Goal: Task Accomplishment & Management: Complete application form

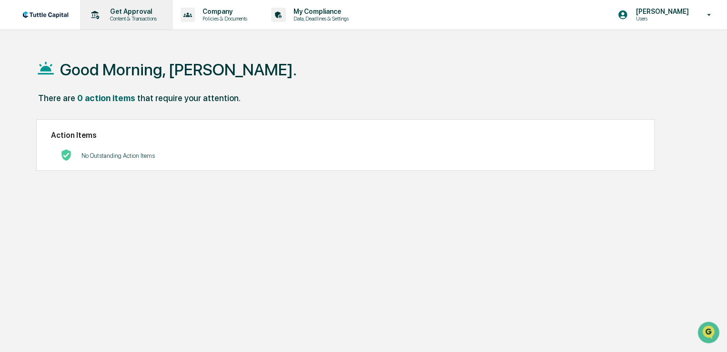
click at [124, 11] on p "Get Approval" at bounding box center [131, 12] width 59 height 8
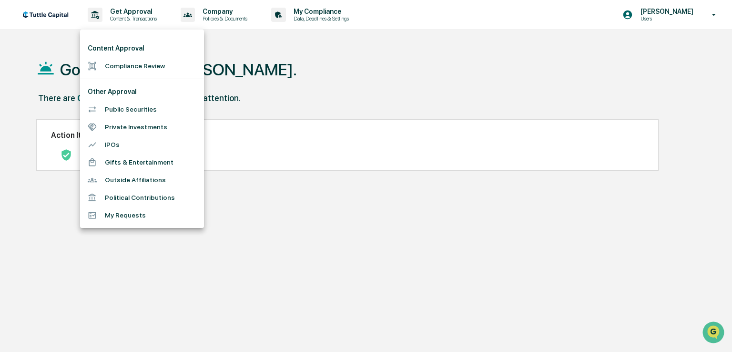
click at [0, 0] on li "IPOs" at bounding box center [0, 0] width 0 height 0
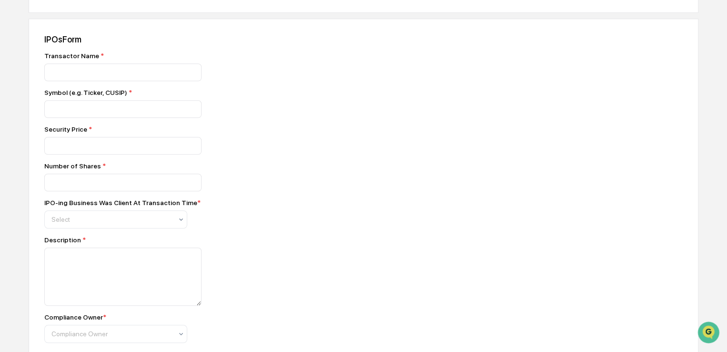
scroll to position [317, 0]
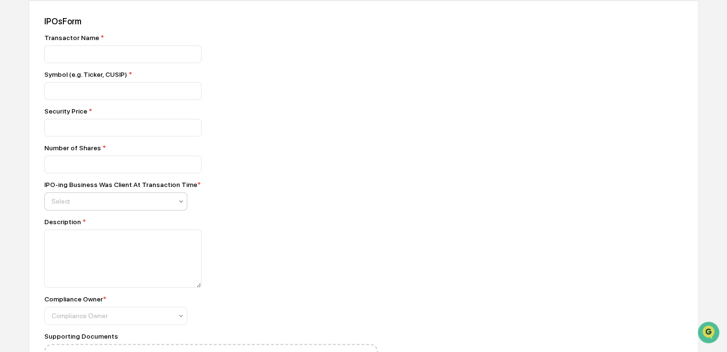
click at [181, 204] on icon at bounding box center [181, 201] width 8 height 8
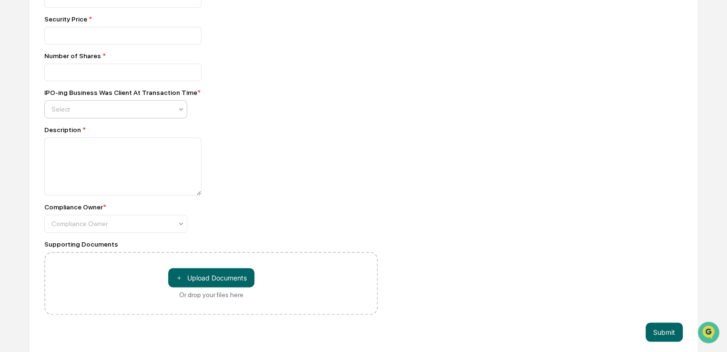
scroll to position [419, 0]
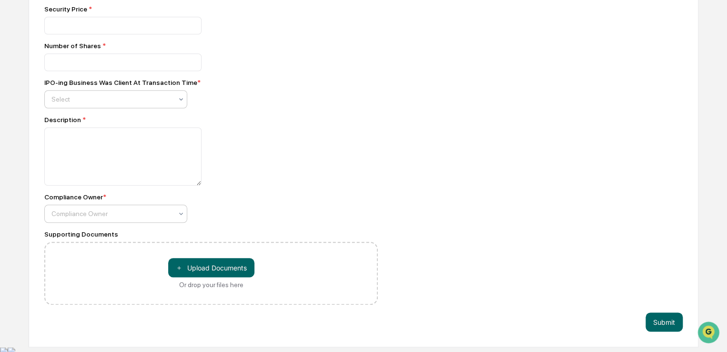
click at [163, 217] on div at bounding box center [111, 214] width 121 height 10
click at [295, 209] on div "Compliance Owner * Compliance Owner" at bounding box center [211, 208] width 334 height 30
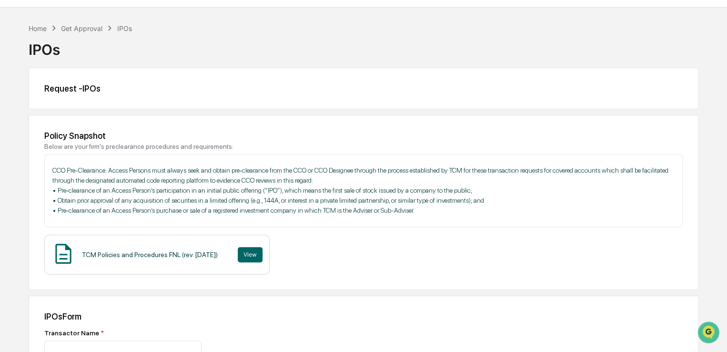
scroll to position [0, 0]
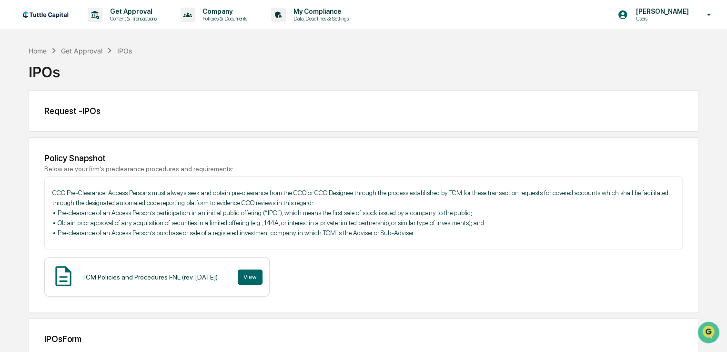
click at [53, 14] on img at bounding box center [46, 14] width 46 height 7
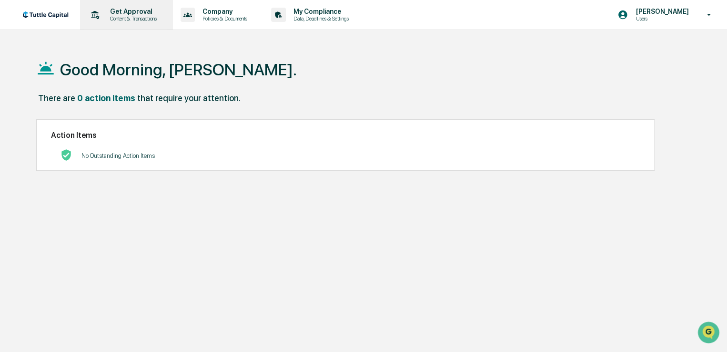
click at [116, 14] on p "Get Approval" at bounding box center [131, 12] width 59 height 8
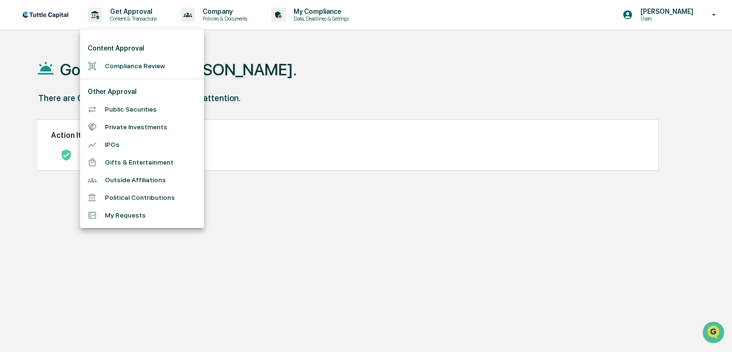
click at [128, 182] on li "Outside Affiliations" at bounding box center [142, 180] width 124 height 18
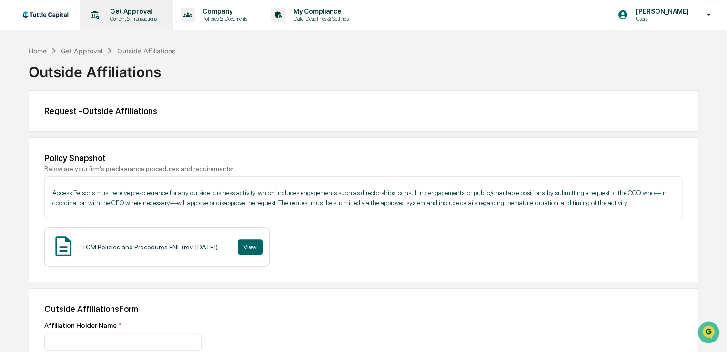
click at [132, 17] on p "Content & Transactions" at bounding box center [131, 18] width 59 height 7
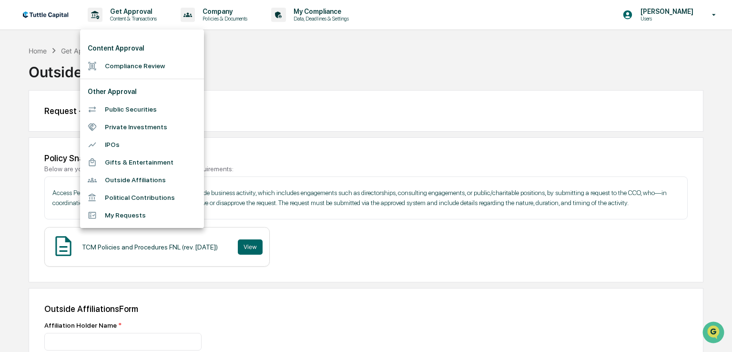
click at [126, 111] on li "Public Securities" at bounding box center [142, 110] width 124 height 18
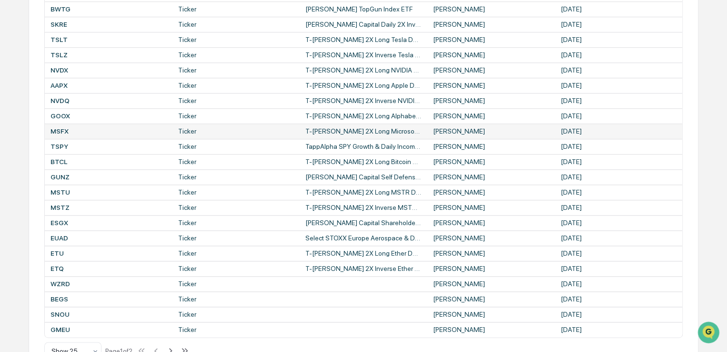
scroll to position [556, 0]
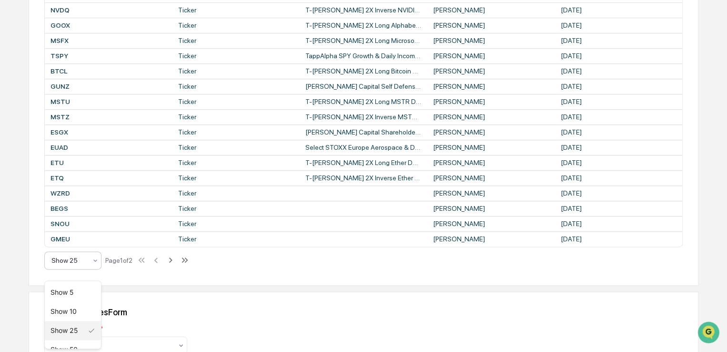
click at [91, 267] on div "Show 25" at bounding box center [69, 260] width 45 height 13
click at [71, 312] on div "Show 10" at bounding box center [73, 311] width 56 height 19
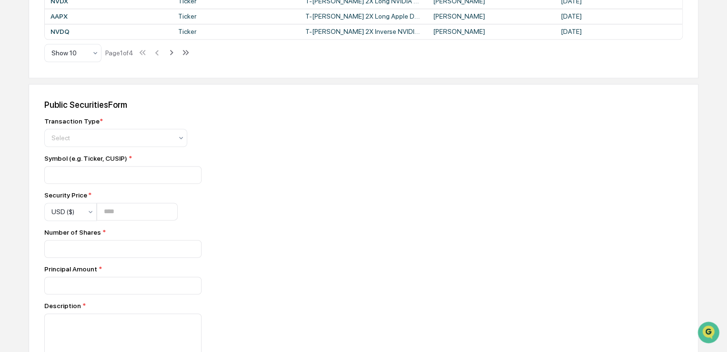
scroll to position [326, 0]
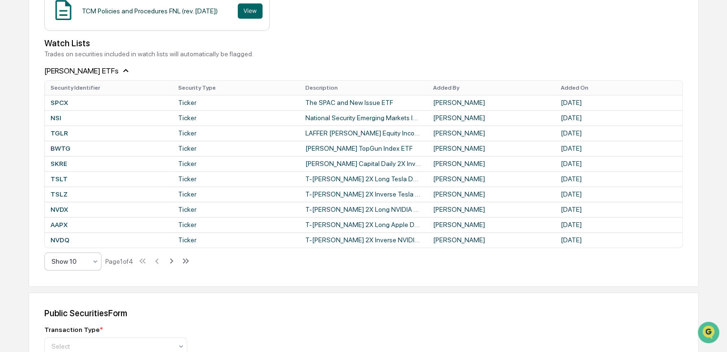
click at [80, 264] on div at bounding box center [68, 261] width 35 height 10
click at [67, 344] on div "Show 50" at bounding box center [73, 344] width 56 height 19
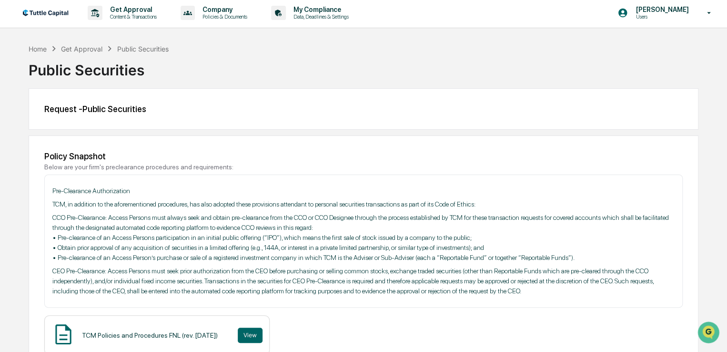
scroll to position [0, 0]
